Goal: Information Seeking & Learning: Learn about a topic

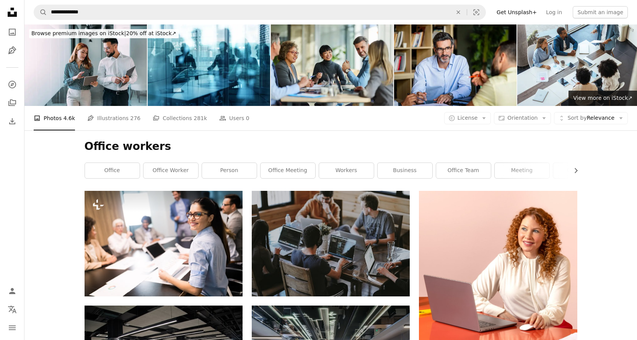
scroll to position [168, 0]
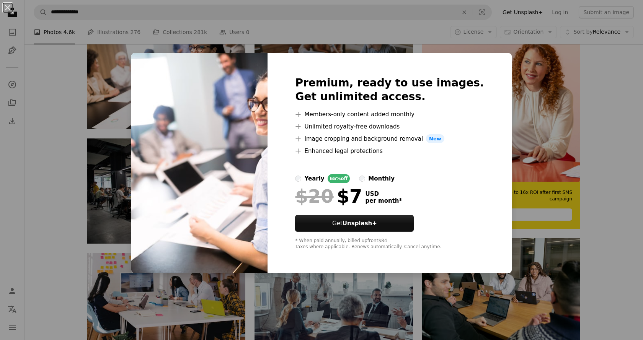
click at [534, 93] on div "An X shape Premium, ready to use images. Get unlimited access. A plus sign Memb…" at bounding box center [321, 170] width 643 height 340
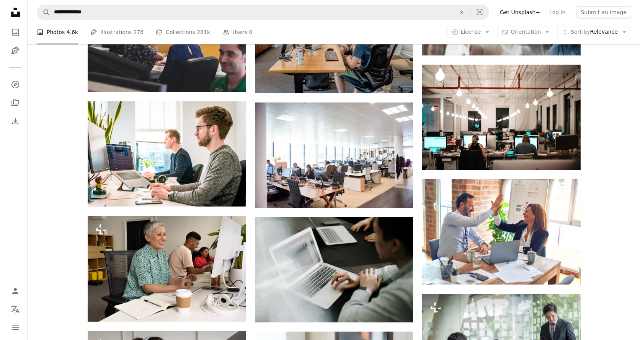
scroll to position [581, 0]
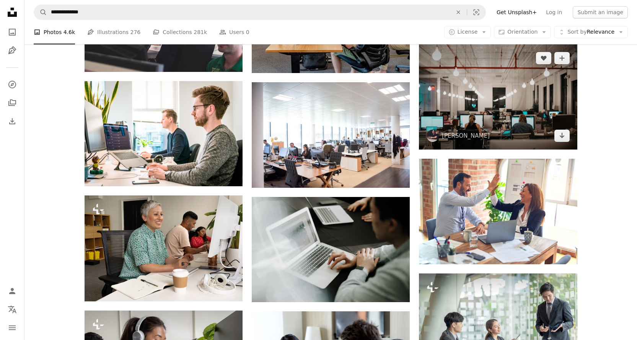
click at [533, 128] on img at bounding box center [498, 96] width 158 height 105
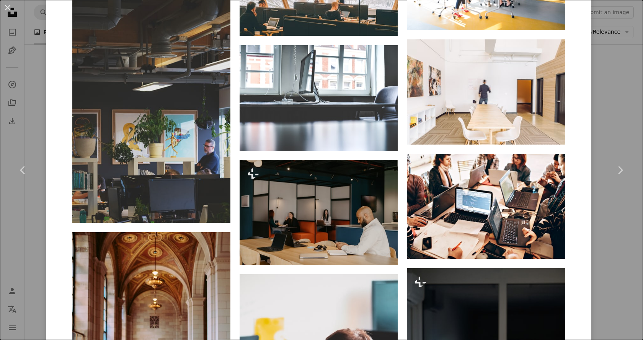
scroll to position [4595, 0]
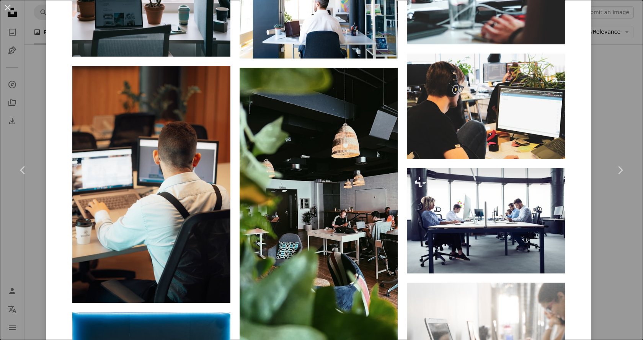
scroll to position [6295, 0]
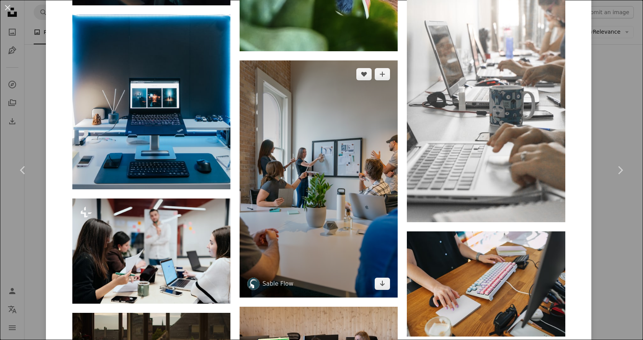
click at [377, 173] on img at bounding box center [319, 178] width 158 height 237
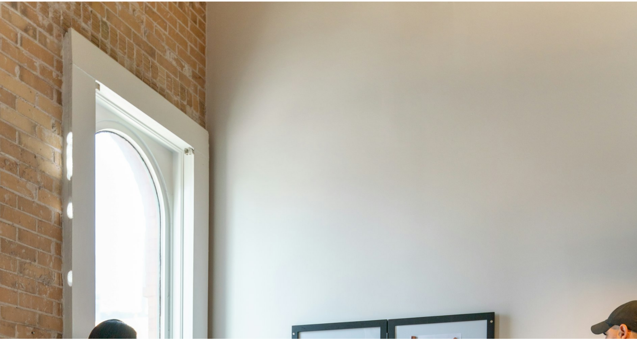
scroll to position [304, 0]
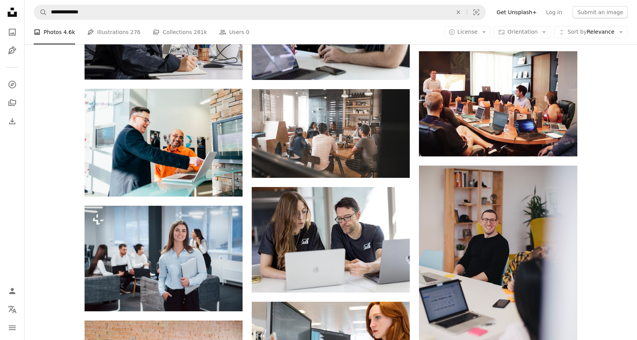
scroll to position [939, 0]
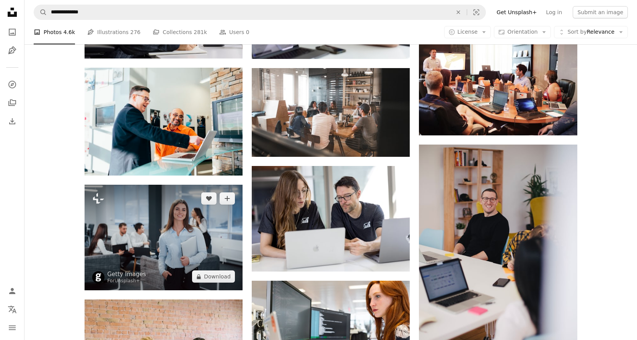
click at [207, 211] on img at bounding box center [164, 238] width 158 height 106
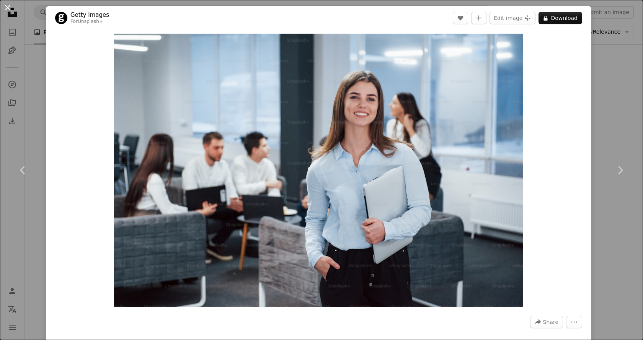
click at [8, 4] on button "An X shape" at bounding box center [7, 7] width 9 height 9
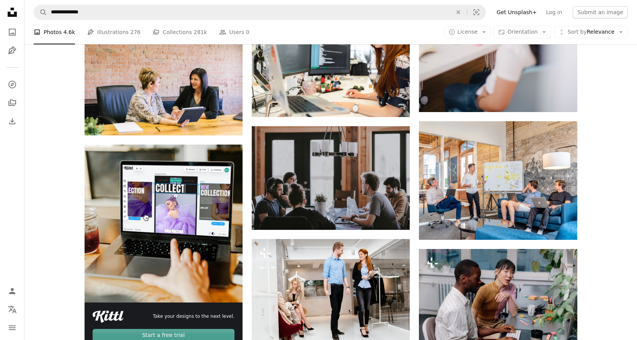
scroll to position [1213, 0]
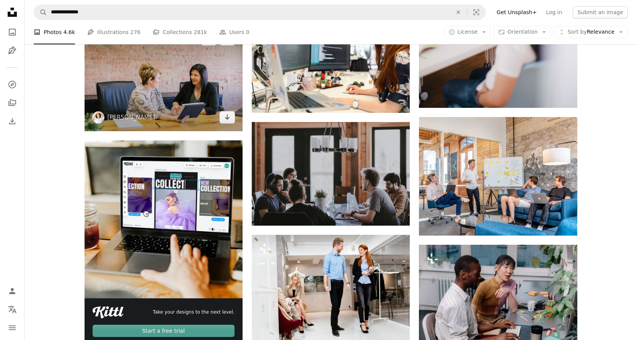
click at [165, 85] on img at bounding box center [164, 78] width 158 height 105
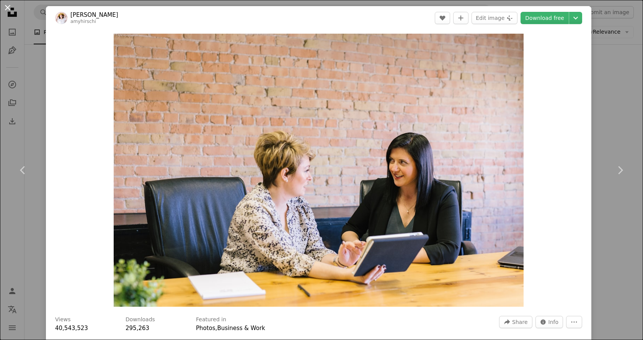
click at [7, 8] on button "An X shape" at bounding box center [7, 7] width 9 height 9
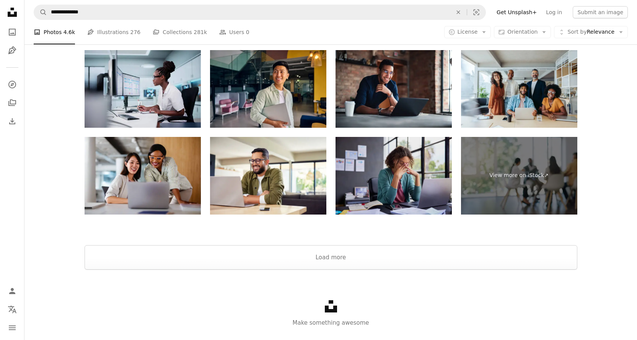
scroll to position [3240, 0]
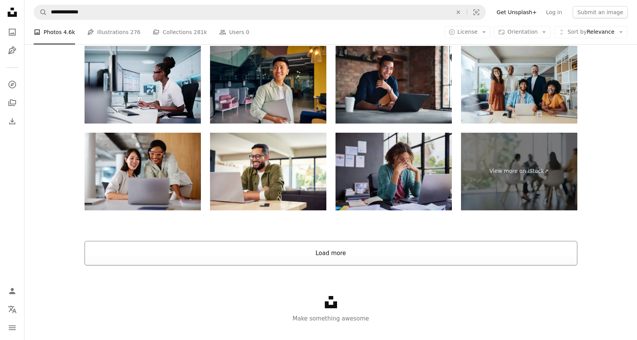
click at [344, 259] on button "Load more" at bounding box center [331, 253] width 493 height 24
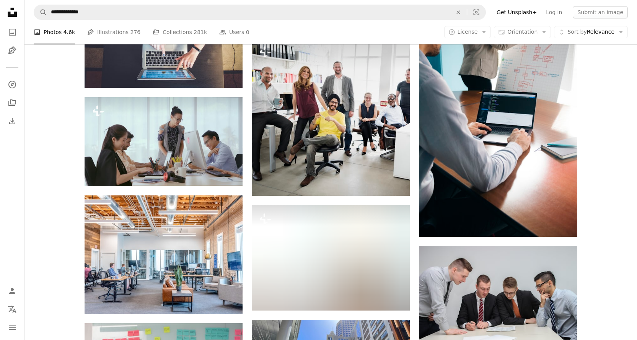
scroll to position [4161, 0]
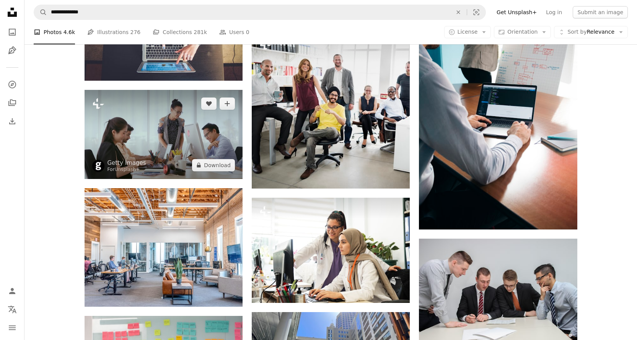
click at [191, 143] on img at bounding box center [164, 134] width 158 height 89
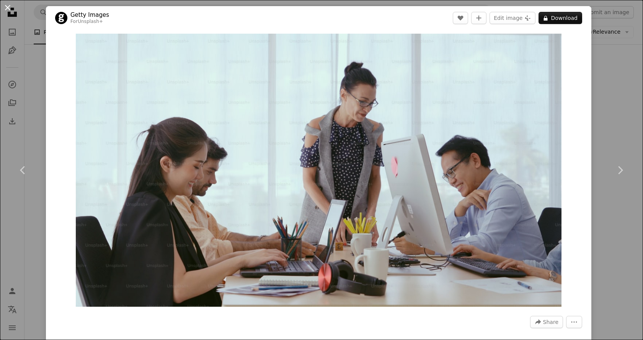
click at [8, 6] on button "An X shape" at bounding box center [7, 7] width 9 height 9
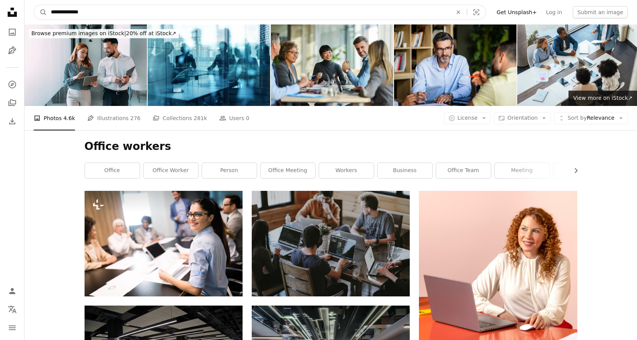
drag, startPoint x: 64, startPoint y: 11, endPoint x: 95, endPoint y: 12, distance: 30.2
click at [95, 12] on input "**********" at bounding box center [248, 12] width 403 height 15
type input "**********"
click at [34, 5] on button "A magnifying glass" at bounding box center [40, 12] width 13 height 15
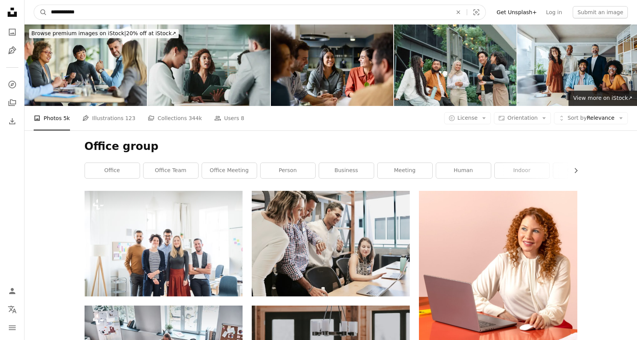
drag, startPoint x: 38, startPoint y: 11, endPoint x: 15, endPoint y: 3, distance: 24.3
type input "*******"
click at [34, 5] on button "A magnifying glass" at bounding box center [40, 12] width 13 height 15
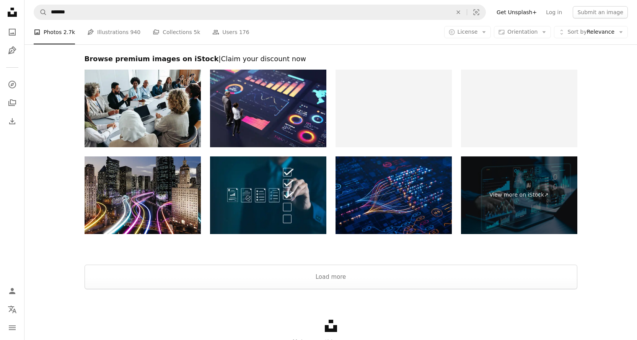
scroll to position [1208, 0]
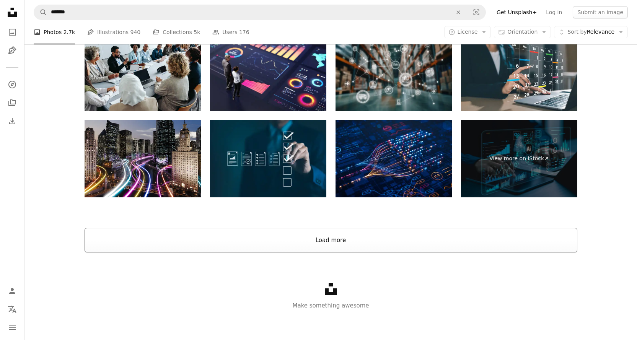
click at [341, 242] on button "Load more" at bounding box center [331, 240] width 493 height 24
